Goal: Check status: Check status

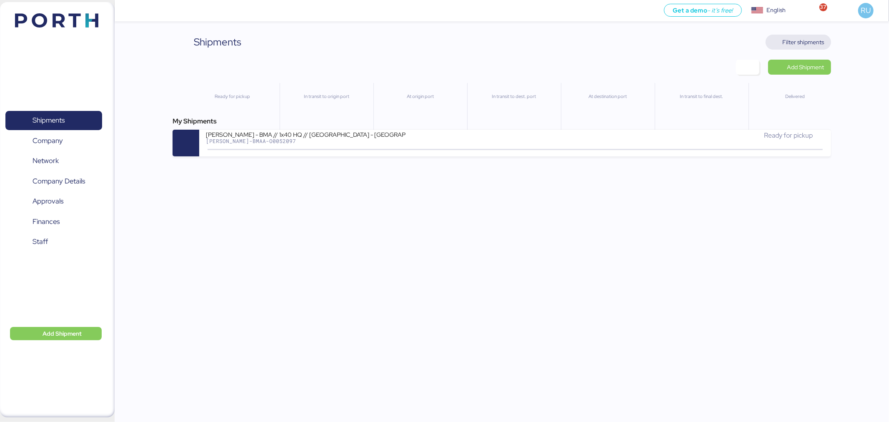
click at [817, 39] on span "Filter shipments" at bounding box center [804, 42] width 42 height 10
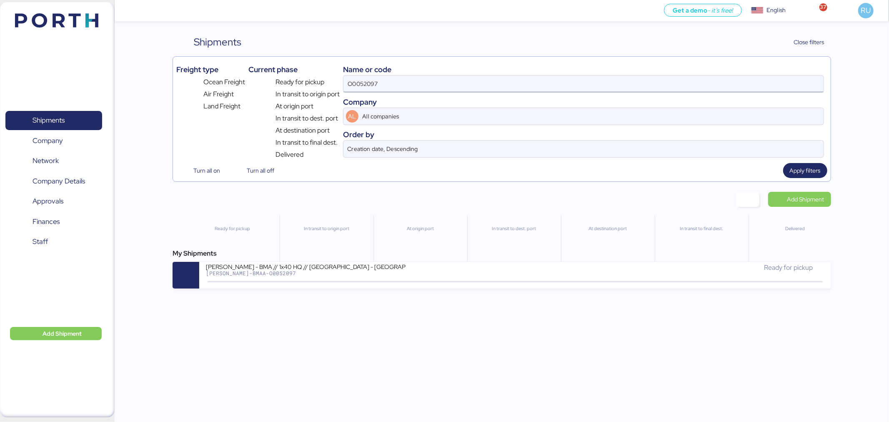
click at [574, 80] on input "O0052097" at bounding box center [583, 83] width 480 height 17
type input "O"
paste input "O0052097"
type input "O0052097"
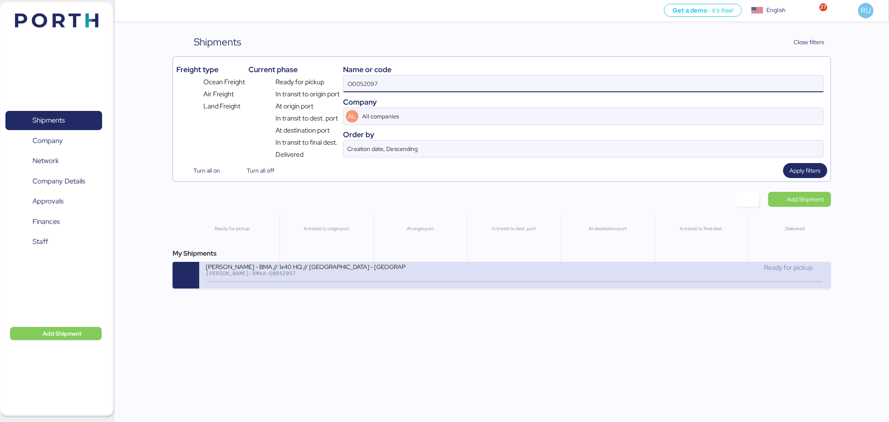
click at [413, 281] on icon at bounding box center [413, 281] width 40 height 9
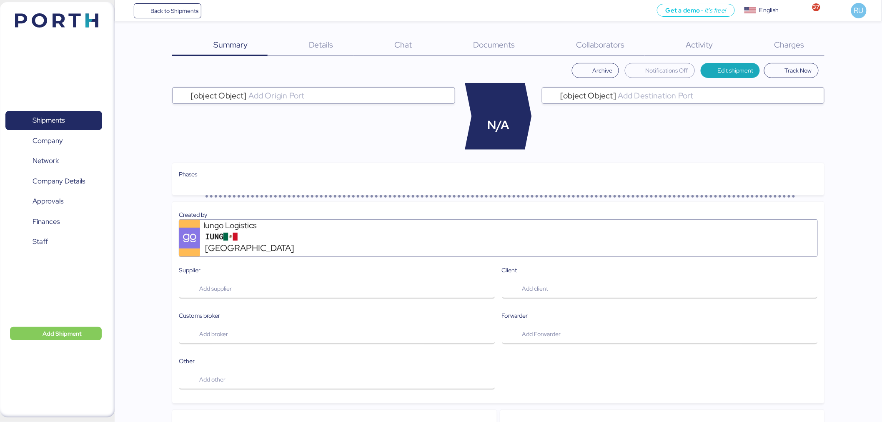
click at [803, 40] on span "Charges" at bounding box center [789, 44] width 30 height 11
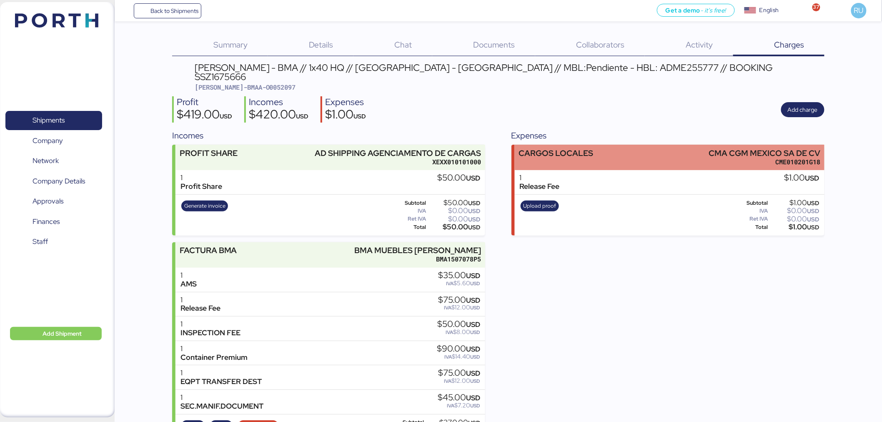
click at [613, 148] on div "CARGOS LOCALES CMA CGM MEXICO SA DE CV CME010201G18" at bounding box center [670, 157] width 310 height 25
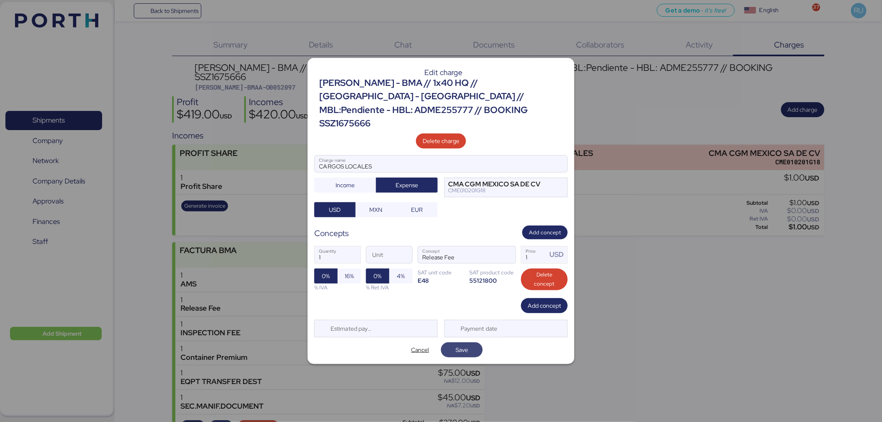
click at [452, 344] on span "Save" at bounding box center [462, 350] width 28 height 12
